Goal: Task Accomplishment & Management: Use online tool/utility

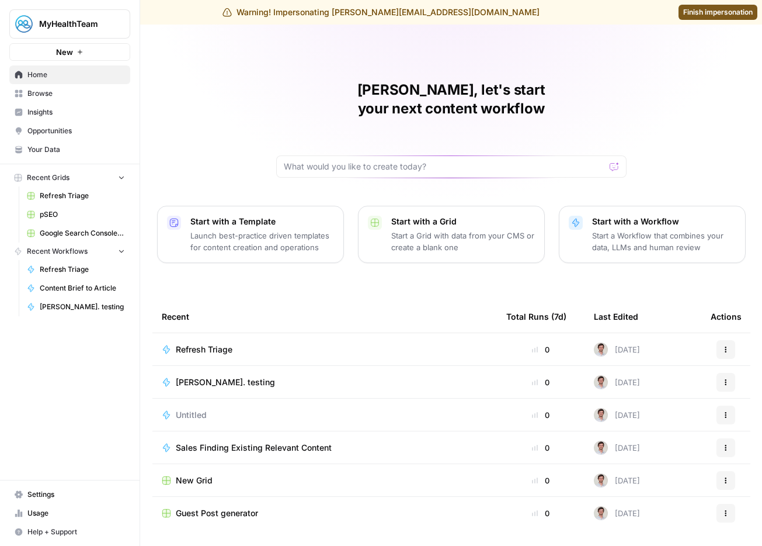
scroll to position [16, 0]
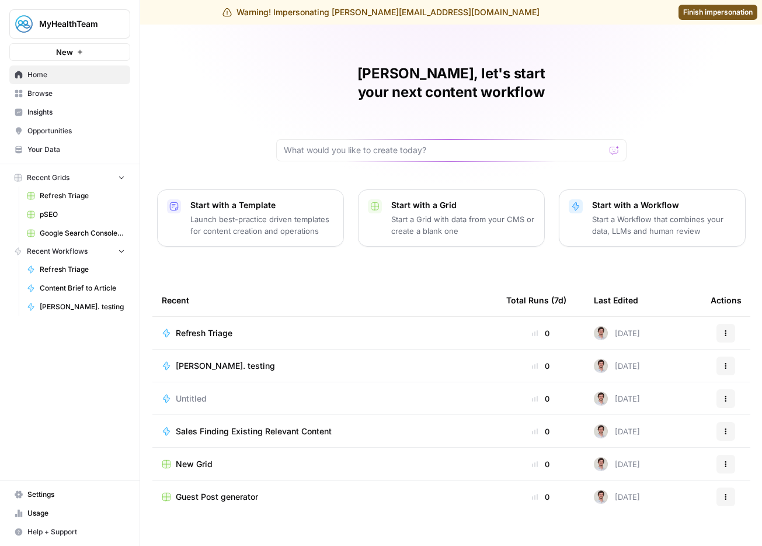
click at [35, 94] on span "Browse" at bounding box center [76, 93] width 98 height 11
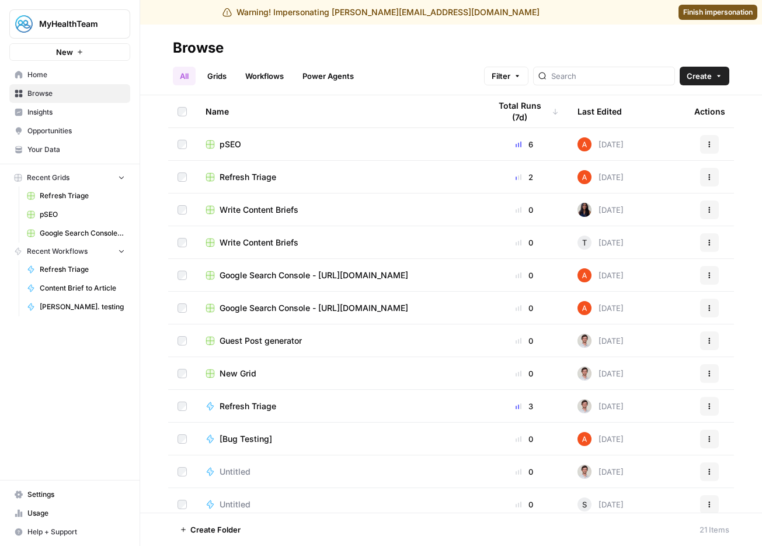
click at [44, 144] on span "Your Data" at bounding box center [76, 149] width 98 height 11
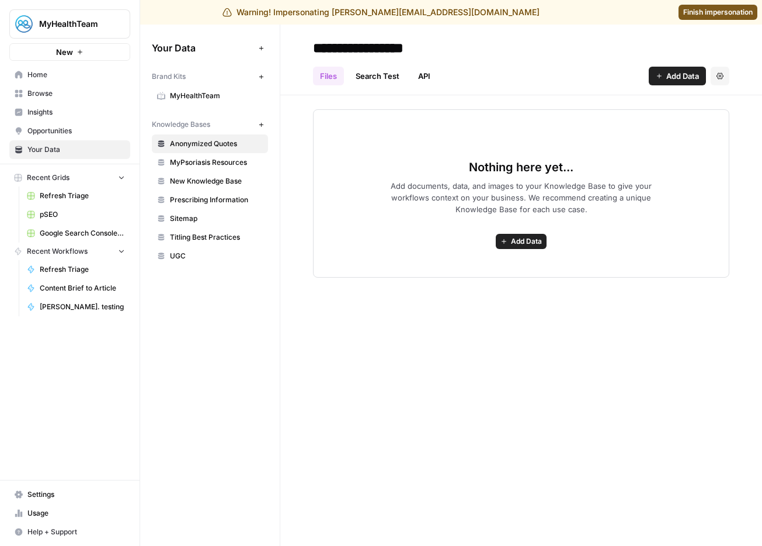
click at [38, 115] on span "Insights" at bounding box center [76, 112] width 98 height 11
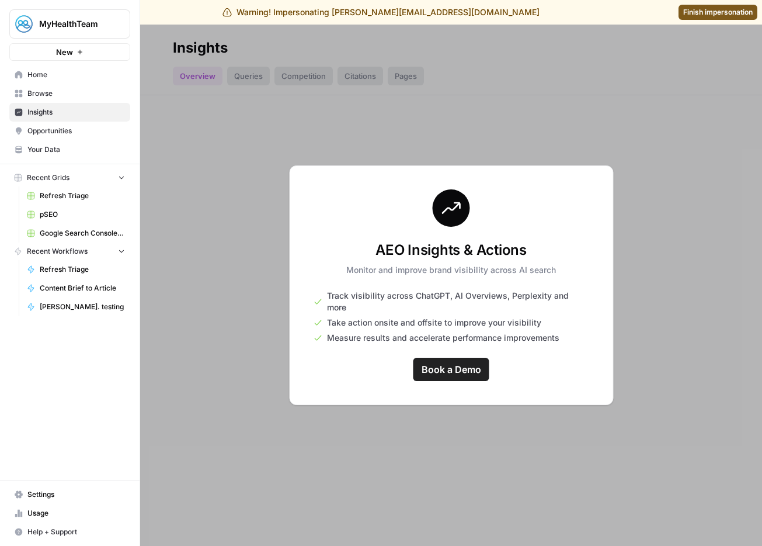
click at [44, 77] on span "Home" at bounding box center [76, 75] width 98 height 11
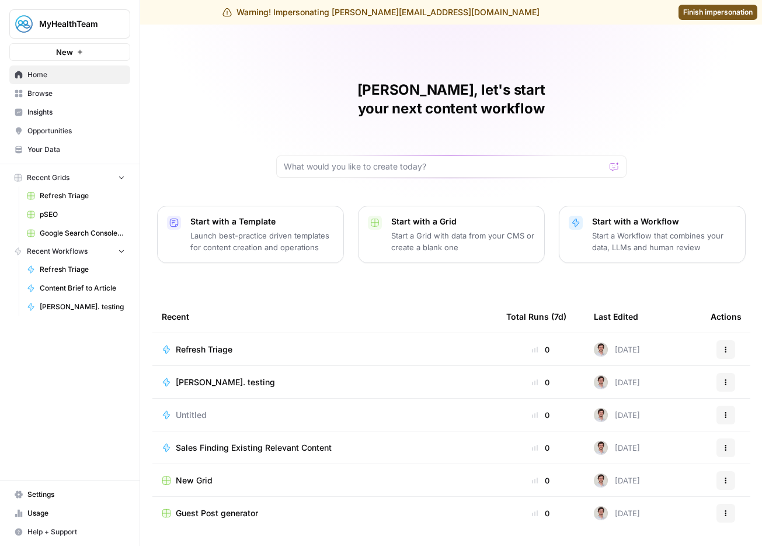
click at [43, 513] on span "Usage" at bounding box center [76, 513] width 98 height 11
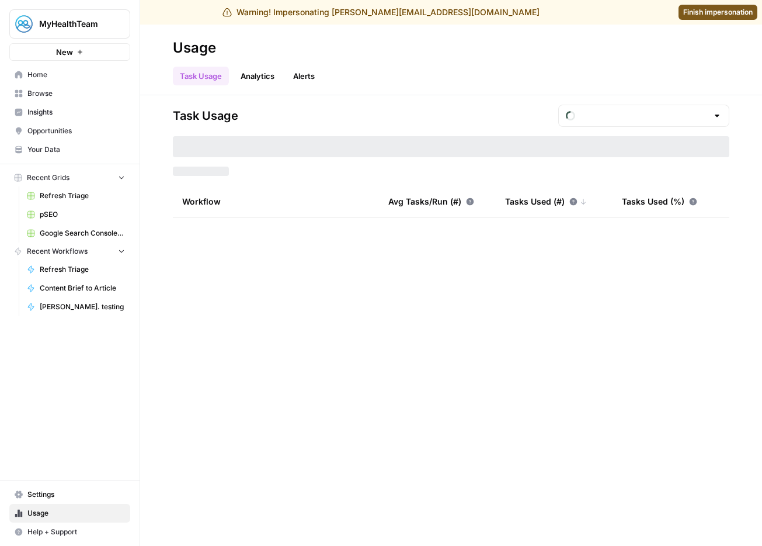
type input "September Tasks"
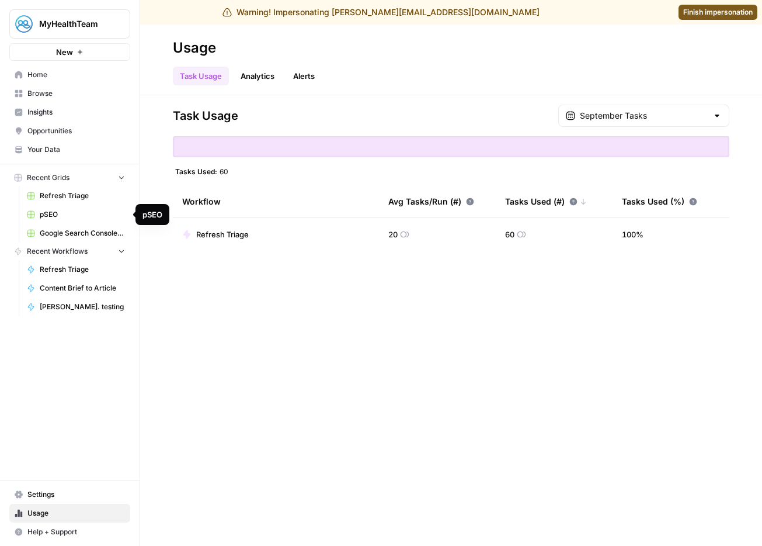
click at [51, 212] on span "pSEO" at bounding box center [82, 214] width 85 height 11
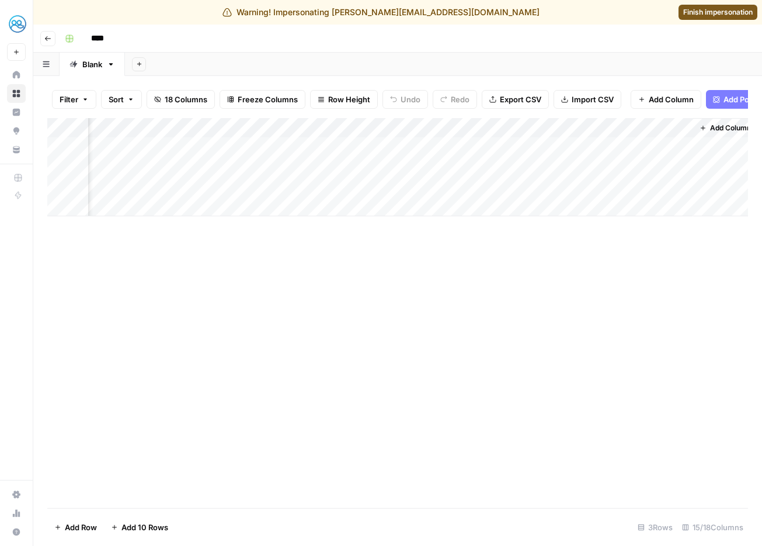
scroll to position [0, 1222]
click at [656, 147] on div "Add Column" at bounding box center [397, 167] width 701 height 98
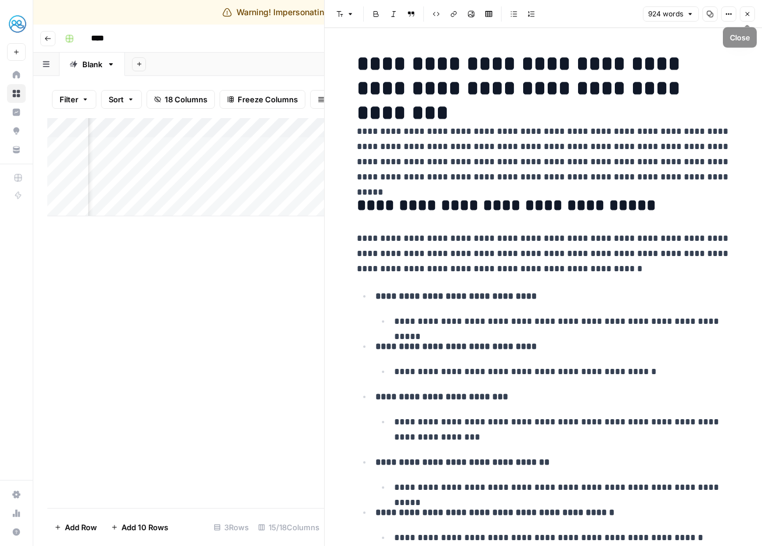
click at [750, 13] on icon "button" at bounding box center [747, 14] width 7 height 7
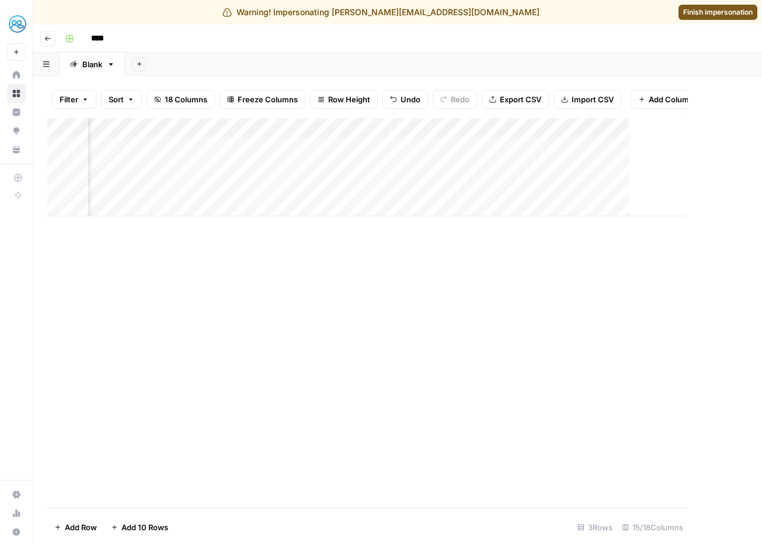
scroll to position [0, 1208]
click at [45, 36] on icon "button" at bounding box center [47, 38] width 7 height 7
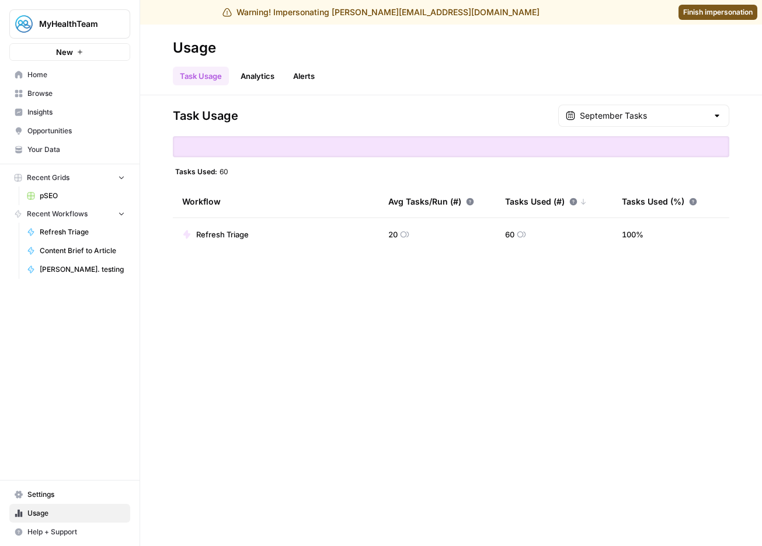
click at [710, 8] on span "Finish impersonation" at bounding box center [719, 12] width 70 height 11
